Goal: Check status: Check status

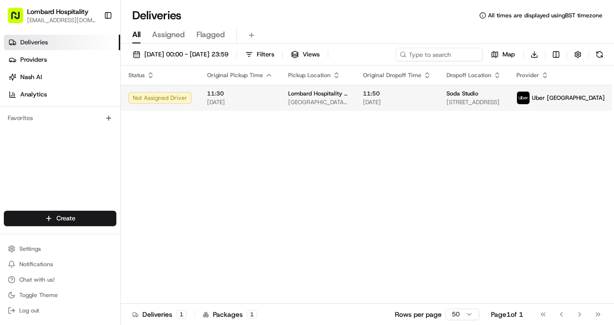
click at [289, 96] on span "Lombard Hospitality - Catering" at bounding box center [317, 94] width 59 height 8
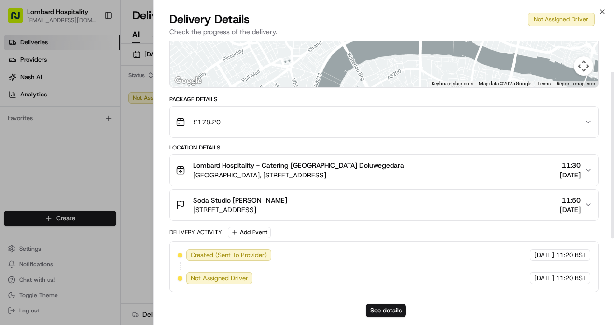
scroll to position [46, 0]
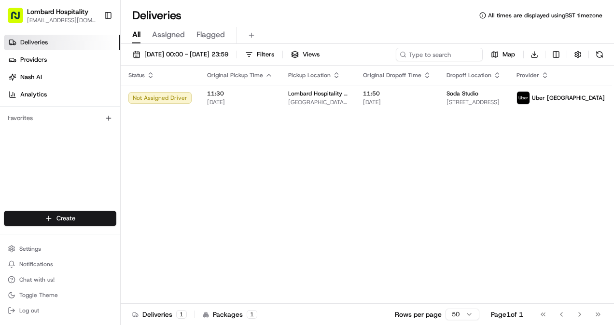
click at [178, 34] on span "Assigned" at bounding box center [168, 35] width 33 height 12
click at [136, 30] on span "All" at bounding box center [136, 35] width 8 height 12
click at [321, 82] on th "Pickup Location" at bounding box center [317, 75] width 75 height 19
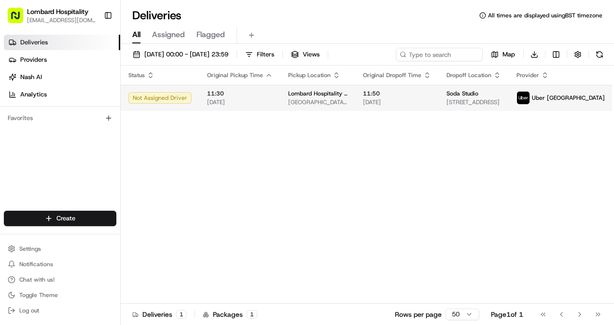
click at [291, 103] on span "[GEOGRAPHIC_DATA], [STREET_ADDRESS]" at bounding box center [317, 102] width 59 height 8
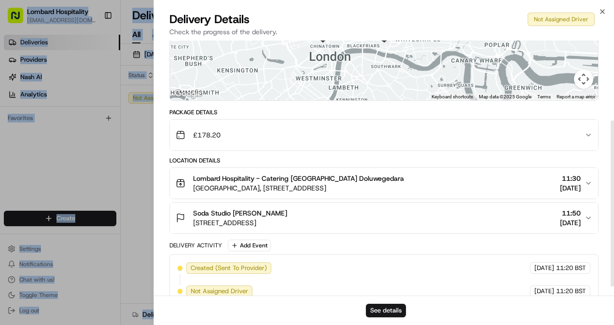
scroll to position [135, 0]
